Goal: Information Seeking & Learning: Learn about a topic

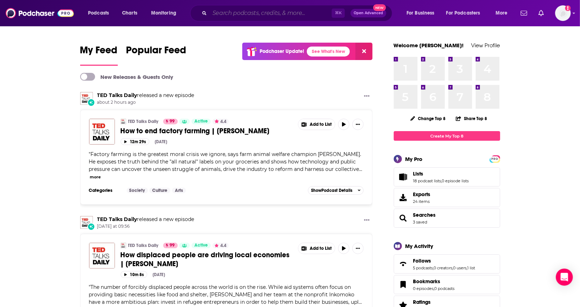
click at [309, 10] on input "Search podcasts, credits, & more..." at bounding box center [271, 12] width 122 height 11
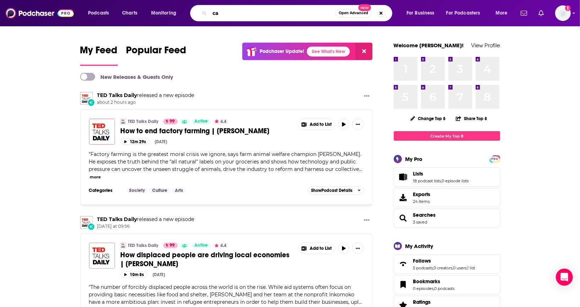
type input "c"
type input "beating [MEDICAL_DATA]"
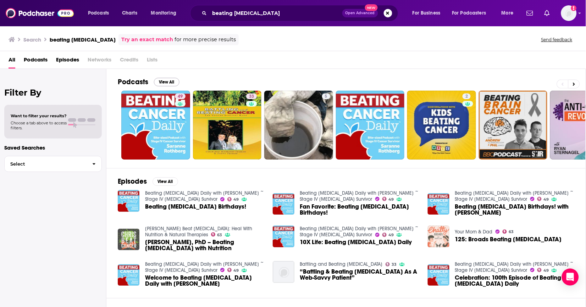
click at [170, 82] on button "View All" at bounding box center [167, 82] width 26 height 9
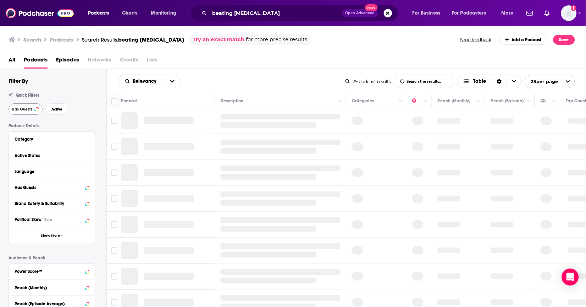
click at [34, 108] on button "Has Guests" at bounding box center [26, 108] width 34 height 11
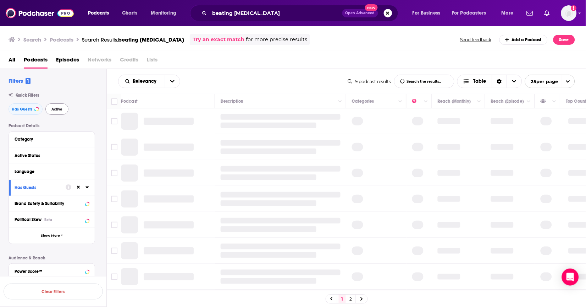
click at [59, 110] on span "Active" at bounding box center [56, 109] width 11 height 4
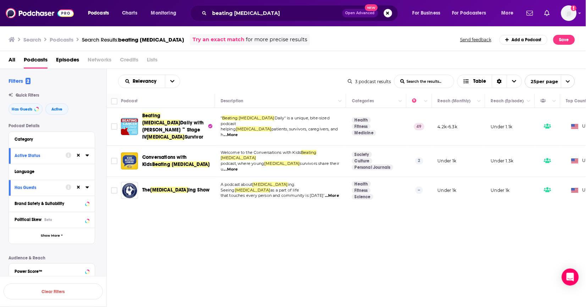
click at [238, 132] on span "...More" at bounding box center [231, 135] width 14 height 6
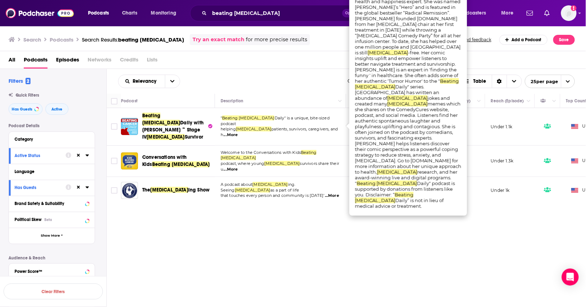
click at [238, 132] on span "...More" at bounding box center [231, 135] width 14 height 6
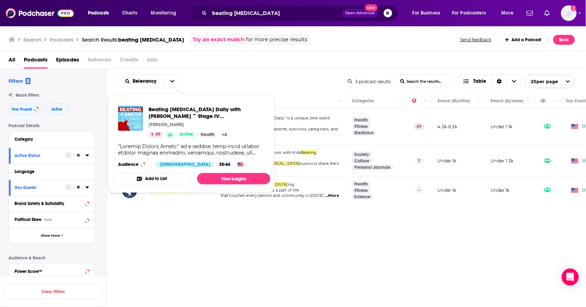
click at [168, 122] on p "[PERSON_NAME]" at bounding box center [166, 125] width 35 height 6
click at [185, 114] on span "Beating [MEDICAL_DATA] Daily with [PERSON_NAME] ~ Stage IV [MEDICAL_DATA] Survi…" at bounding box center [195, 116] width 92 height 20
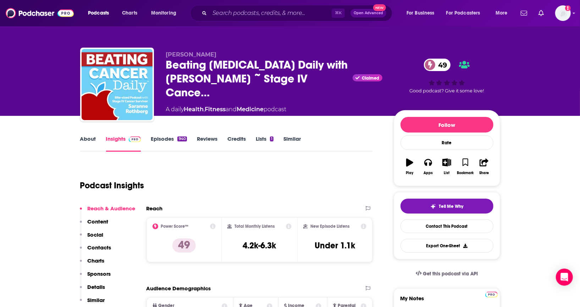
click at [162, 137] on link "Episodes 940" at bounding box center [169, 143] width 36 height 16
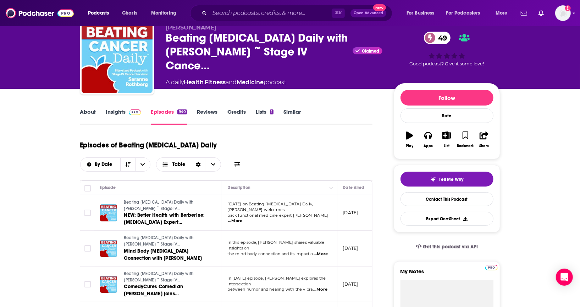
scroll to position [6, 0]
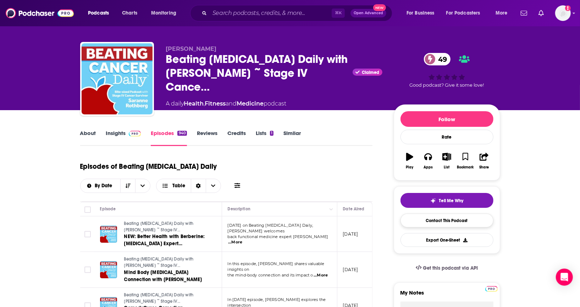
click at [451, 225] on link "Contact This Podcast" at bounding box center [447, 220] width 93 height 14
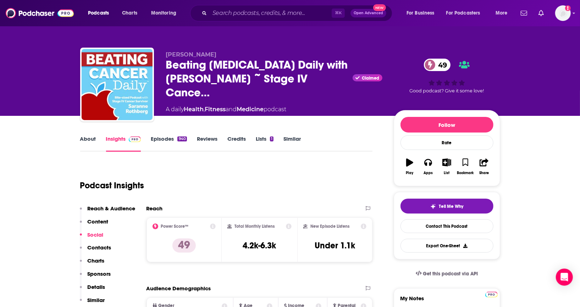
click at [87, 138] on link "About" at bounding box center [88, 143] width 16 height 16
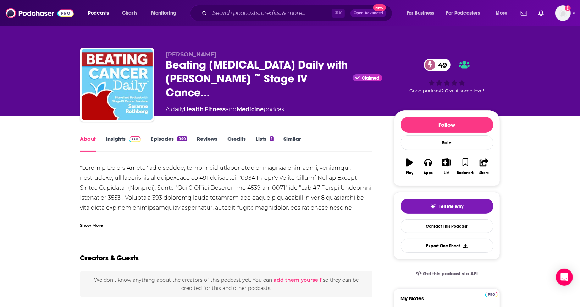
click at [103, 223] on div "Show More" at bounding box center [226, 222] width 293 height 12
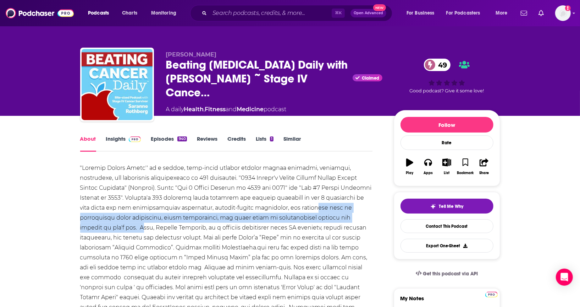
drag, startPoint x: 323, startPoint y: 215, endPoint x: 262, endPoint y: 205, distance: 62.1
click at [262, 205] on div at bounding box center [226, 272] width 293 height 219
click at [264, 205] on div at bounding box center [226, 272] width 293 height 219
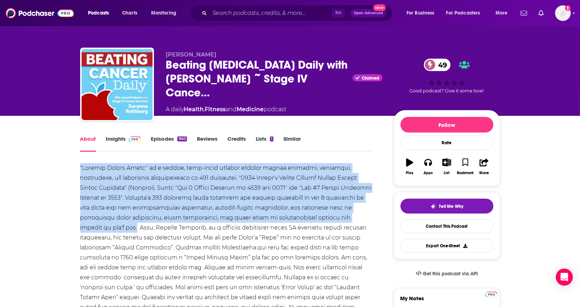
drag, startPoint x: 318, startPoint y: 216, endPoint x: 116, endPoint y: 176, distance: 205.6
copy div ""Beating [MEDICAL_DATA] Daily'' is a unique, bite-sized podcast helping [MEDICA…"
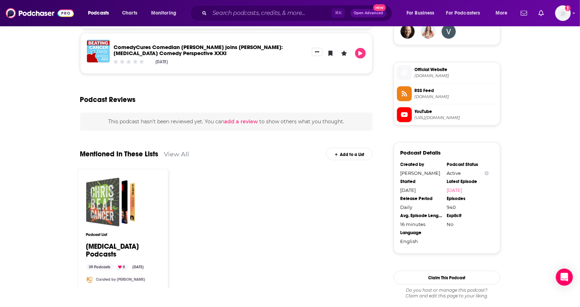
scroll to position [563, 0]
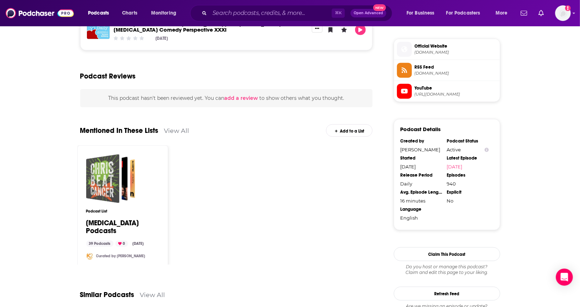
click at [119, 191] on div "Cancer Podcasts" at bounding box center [102, 178] width 33 height 49
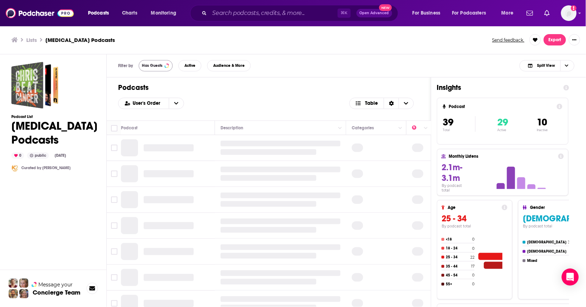
click at [156, 65] on span "Has Guests" at bounding box center [152, 66] width 21 height 4
click at [193, 70] on button "Active" at bounding box center [189, 65] width 23 height 11
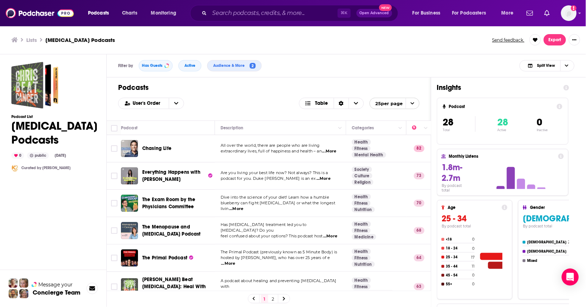
click at [150, 147] on span "Chasing Life" at bounding box center [156, 148] width 29 height 6
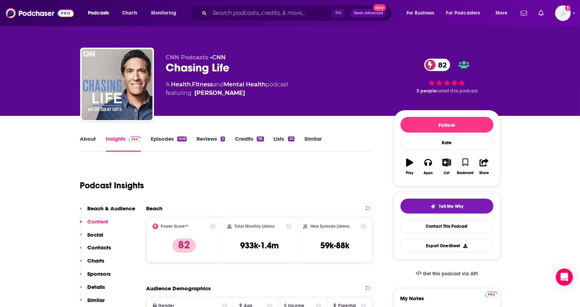
click at [167, 138] on link "Episodes 546" at bounding box center [168, 143] width 35 height 16
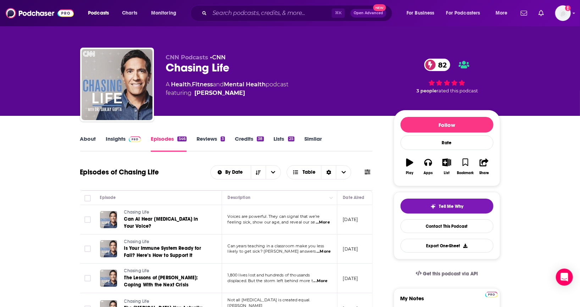
click at [83, 138] on link "About" at bounding box center [88, 143] width 16 height 16
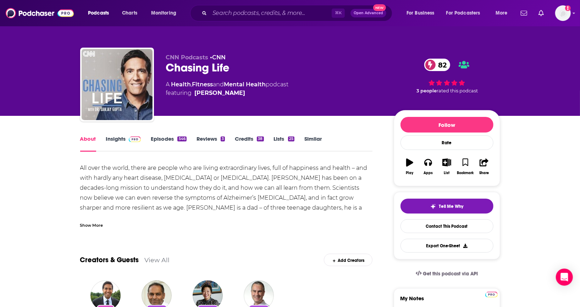
click at [84, 222] on div "Show More" at bounding box center [91, 224] width 23 height 7
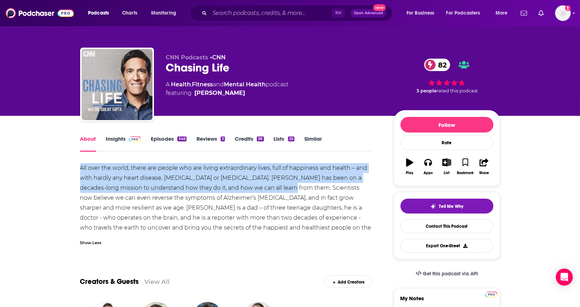
drag, startPoint x: 268, startPoint y: 188, endPoint x: 44, endPoint y: 182, distance: 223.3
copy div "All over the world, there are people who are living extraordinary lives, full o…"
click at [434, 231] on link "Contact This Podcast" at bounding box center [447, 226] width 93 height 14
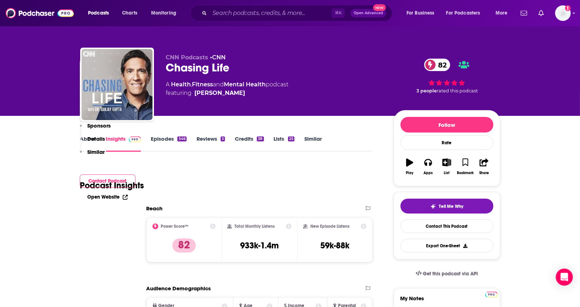
scroll to position [682, 0]
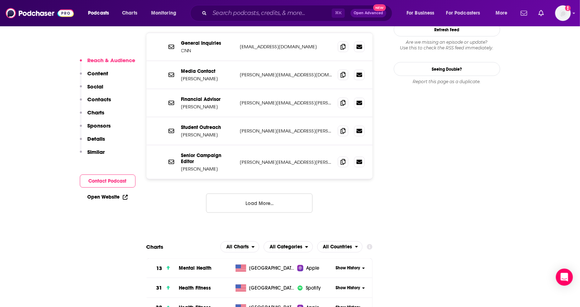
click at [342, 39] on div "General Inquiries CNN [EMAIL_ADDRESS][DOMAIN_NAME] [EMAIL_ADDRESS][DOMAIN_NAME]" at bounding box center [260, 47] width 226 height 28
click at [341, 41] on span at bounding box center [343, 46] width 11 height 11
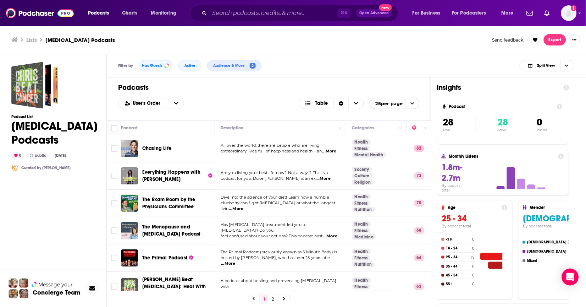
click at [243, 206] on span "...More" at bounding box center [236, 209] width 14 height 6
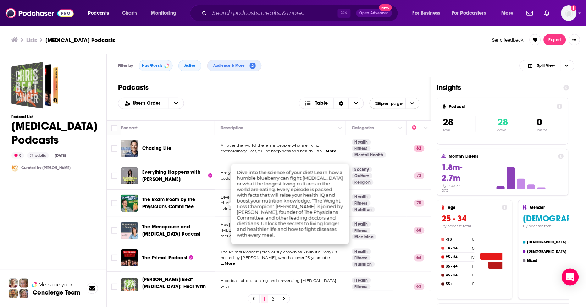
click at [190, 222] on div "The Menopause and [MEDICAL_DATA] Podcast" at bounding box center [179, 230] width 74 height 17
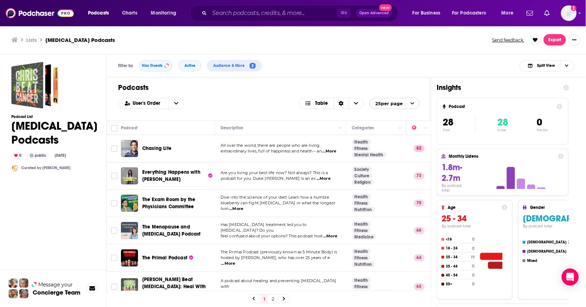
click at [323, 233] on span "...More" at bounding box center [330, 236] width 14 height 6
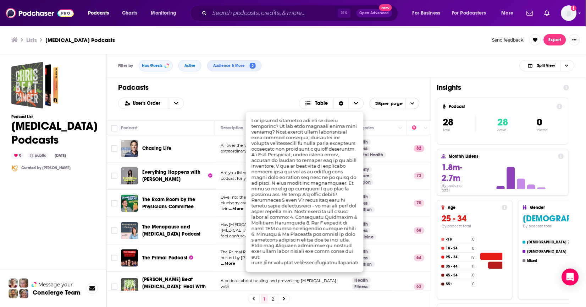
click at [203, 231] on span "The Menopause and [MEDICAL_DATA] Podcast" at bounding box center [177, 230] width 70 height 14
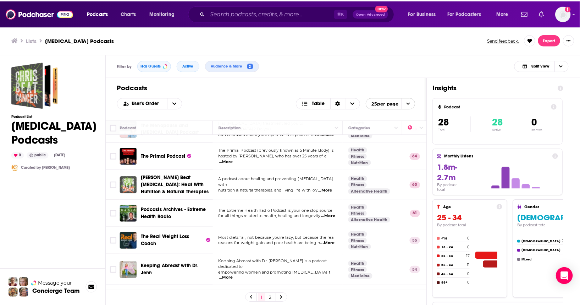
scroll to position [105, 0]
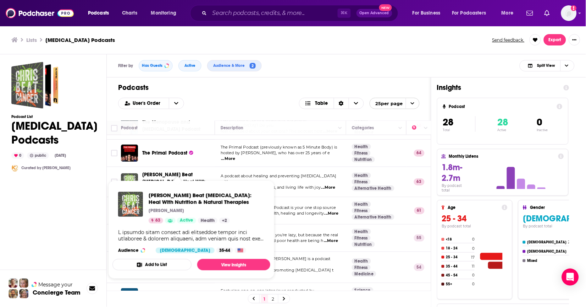
click at [197, 176] on span "[PERSON_NAME] Beat [MEDICAL_DATA]: Heal With Nutrition & Natural Therapies [PER…" at bounding box center [191, 229] width 166 height 107
click at [178, 193] on span "[PERSON_NAME] Beat [MEDICAL_DATA]: Heal With Nutrition & Natural Therapies" at bounding box center [207, 198] width 116 height 13
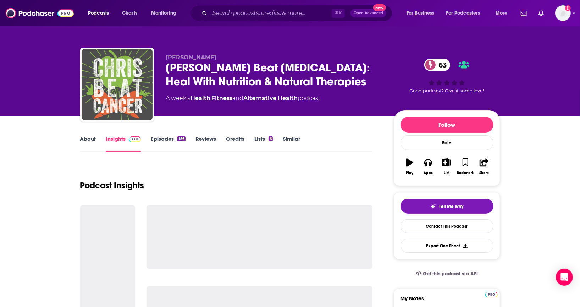
click at [155, 136] on link "Episodes 156" at bounding box center [168, 143] width 34 height 16
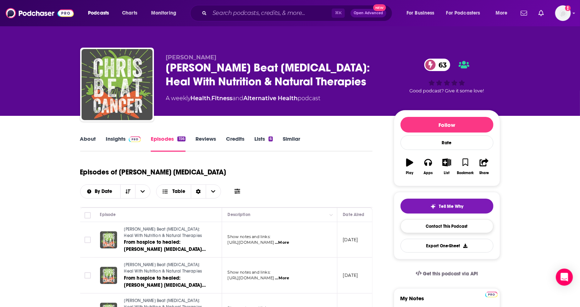
click at [440, 229] on link "Contact This Podcast" at bounding box center [447, 226] width 93 height 14
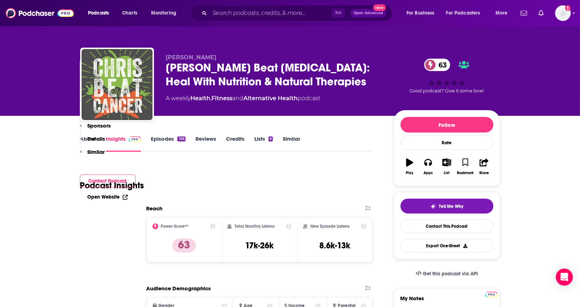
scroll to position [667, 0]
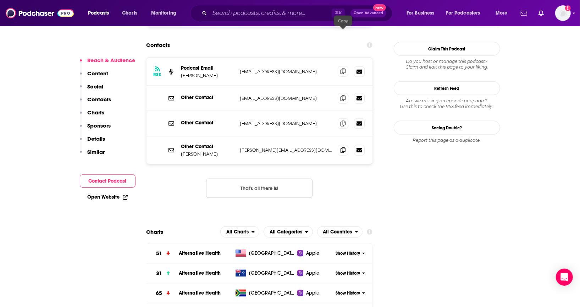
click at [346, 68] on icon at bounding box center [343, 71] width 5 height 6
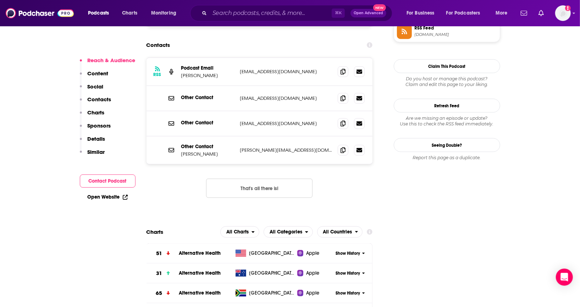
scroll to position [0, 0]
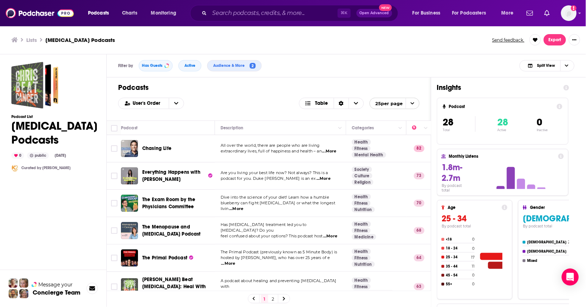
click at [164, 148] on span "Chasing Life" at bounding box center [156, 148] width 29 height 6
click at [153, 277] on span "[PERSON_NAME] Beat [MEDICAL_DATA]: Heal With Nutrition & Natural Therapies" at bounding box center [176, 286] width 68 height 20
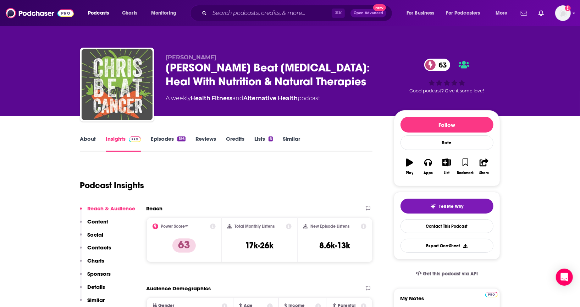
click at [84, 142] on link "About" at bounding box center [88, 143] width 16 height 16
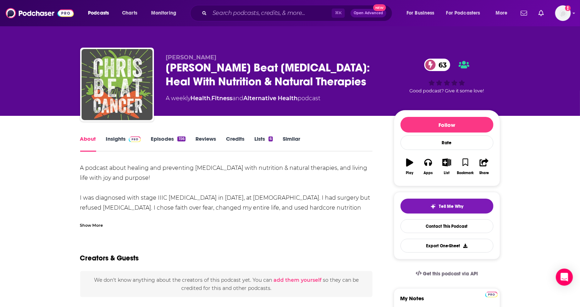
click at [87, 226] on div "Show More" at bounding box center [91, 224] width 23 height 7
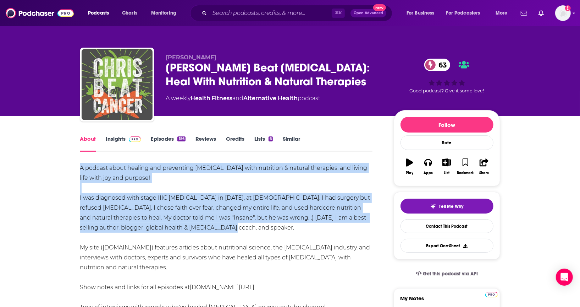
drag, startPoint x: 226, startPoint y: 225, endPoint x: 79, endPoint y: 169, distance: 157.8
copy div "A podcast about healing and preventing [MEDICAL_DATA] with nutrition & natural …"
click at [200, 198] on div "A podcast about healing and preventing [MEDICAL_DATA] with nutrition & natural …" at bounding box center [226, 272] width 293 height 219
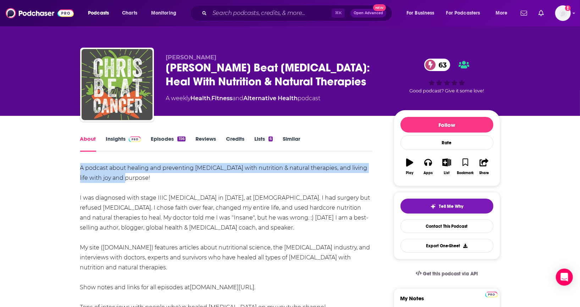
drag, startPoint x: 113, startPoint y: 176, endPoint x: 78, endPoint y: 166, distance: 36.2
copy div "A podcast about healing and preventing [MEDICAL_DATA] with nutrition & natural …"
